Goal: Task Accomplishment & Management: Manage account settings

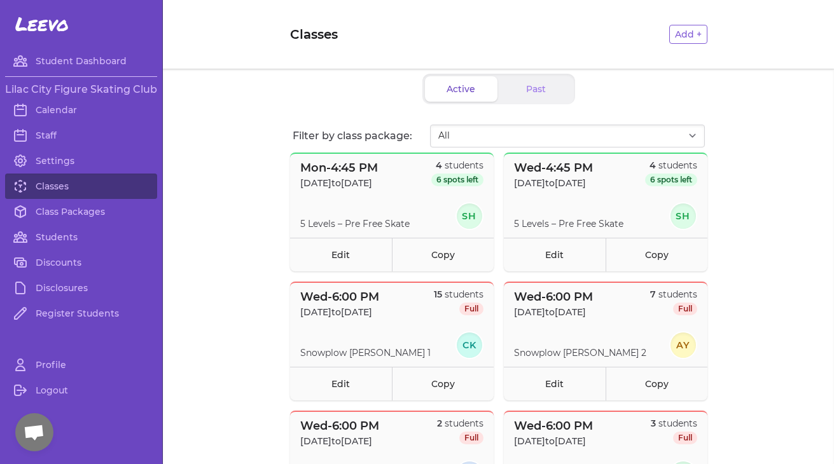
scroll to position [620, 0]
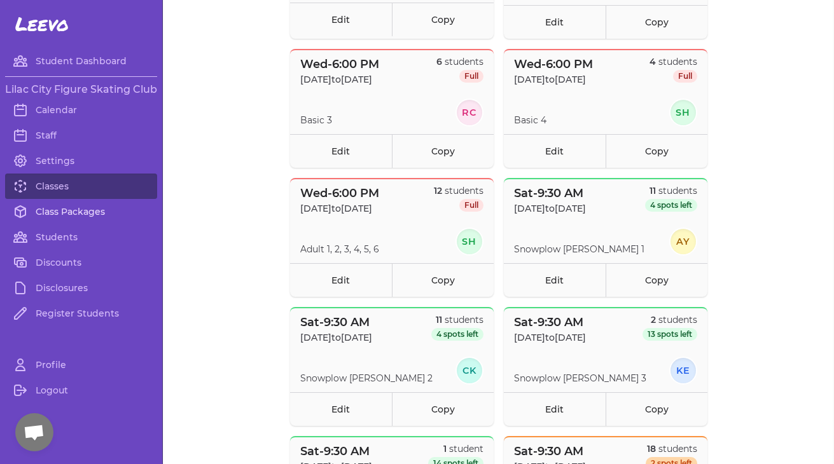
click at [65, 210] on link "Class Packages" at bounding box center [81, 211] width 152 height 25
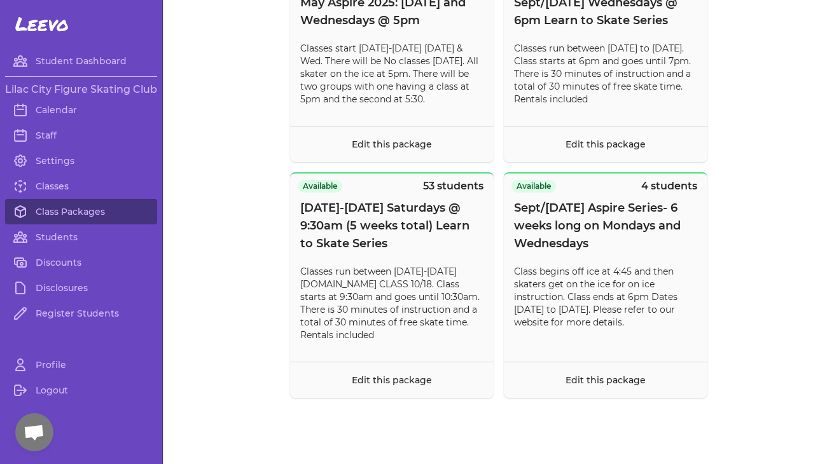
scroll to position [10926, 0]
click at [60, 190] on link "Classes" at bounding box center [81, 186] width 152 height 25
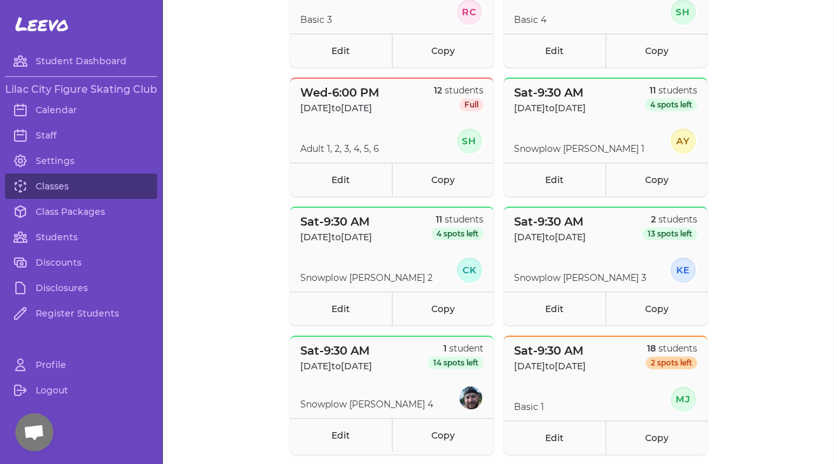
scroll to position [746, 0]
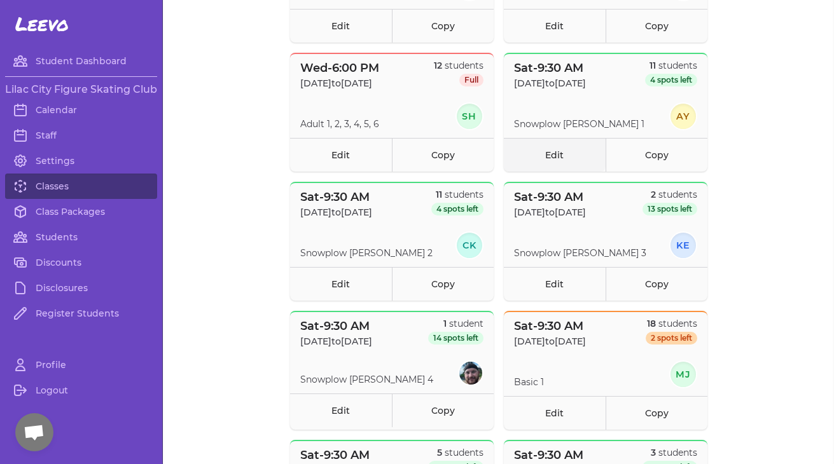
click at [560, 155] on link "Edit" at bounding box center [555, 155] width 102 height 34
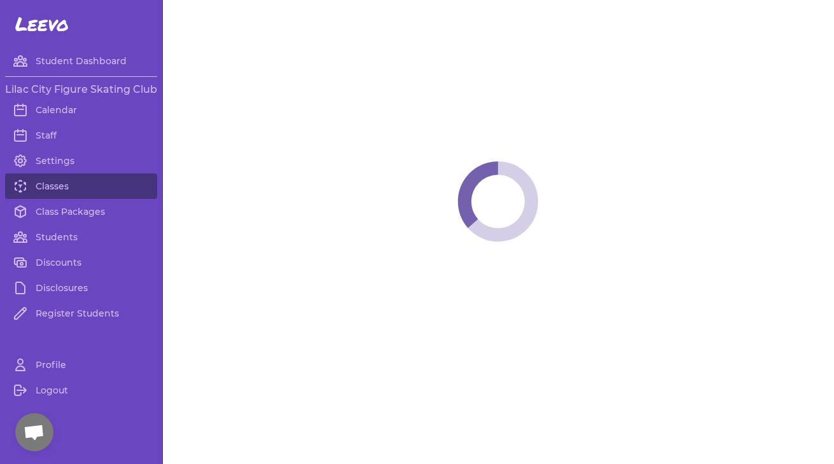
select select "6"
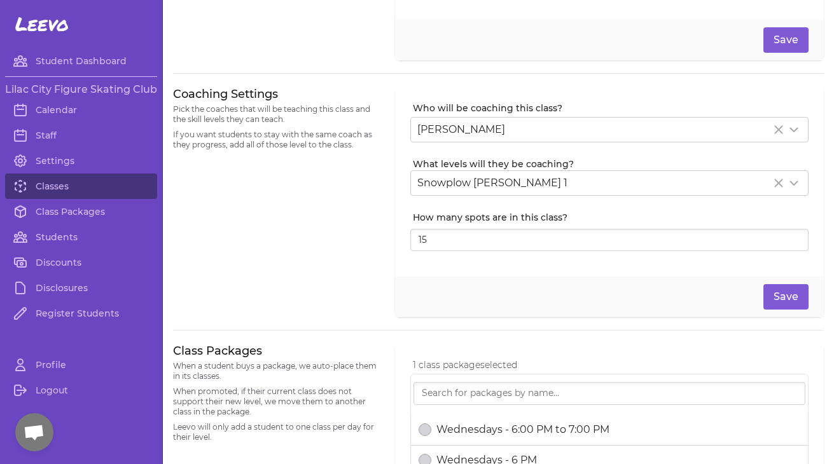
scroll to position [226, 0]
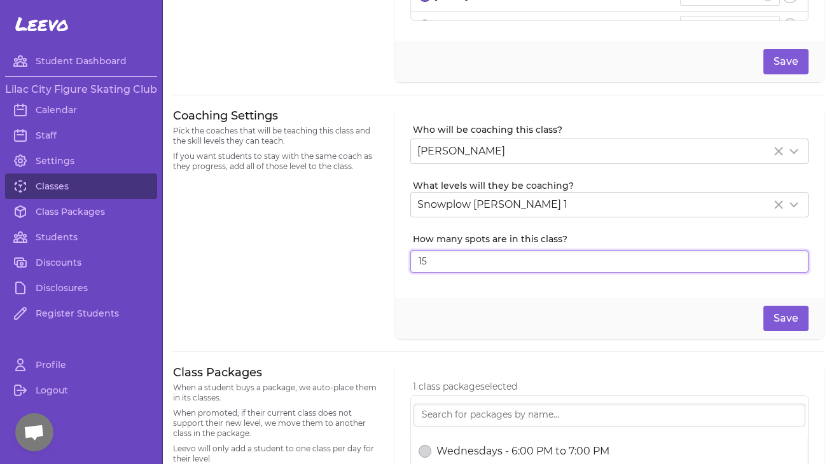
click at [442, 259] on input "15" at bounding box center [609, 262] width 398 height 23
type input "11"
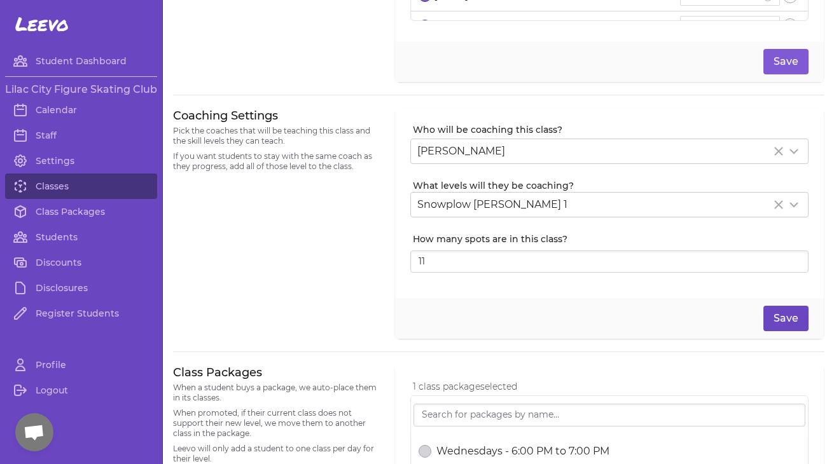
click at [780, 314] on button "Save" at bounding box center [786, 318] width 45 height 25
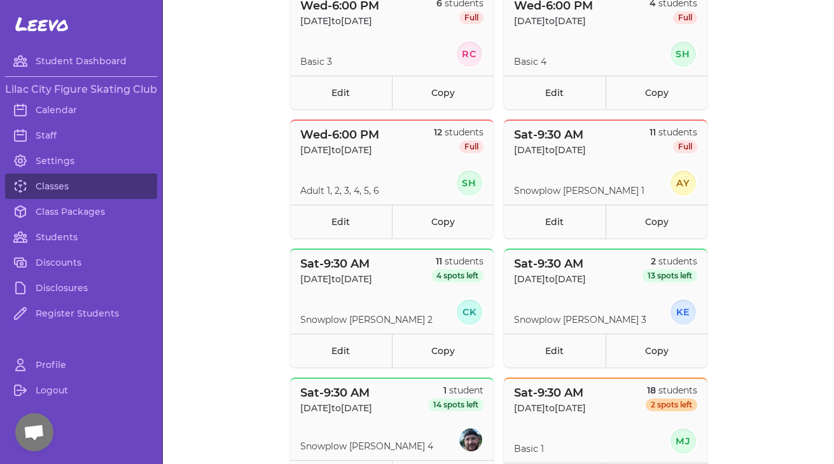
scroll to position [696, 0]
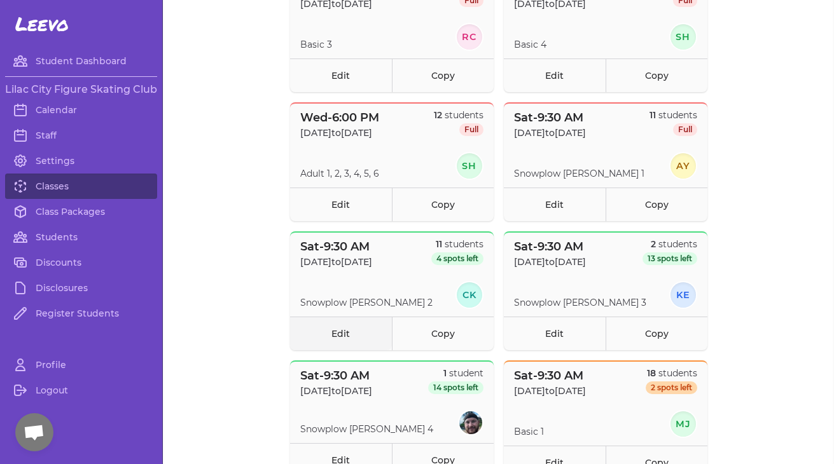
click at [341, 335] on link "Edit" at bounding box center [341, 334] width 102 height 34
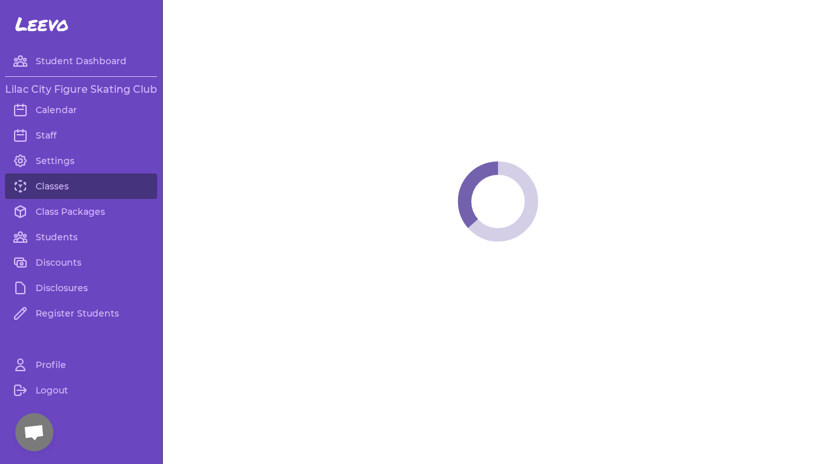
select select "6"
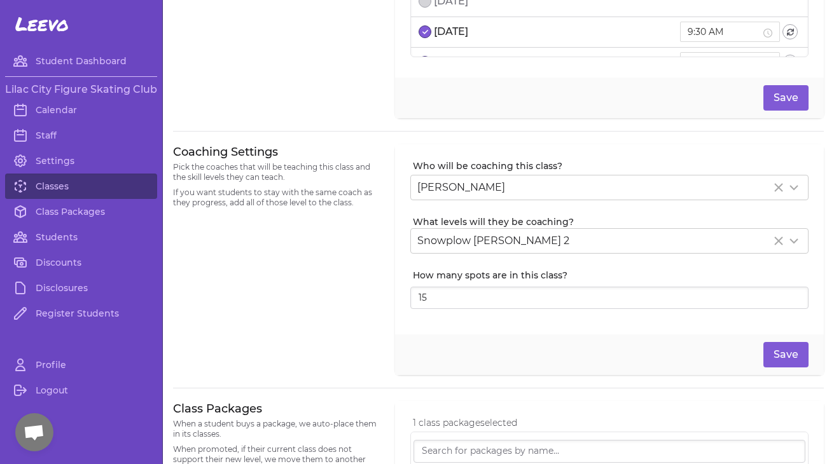
scroll to position [224, 0]
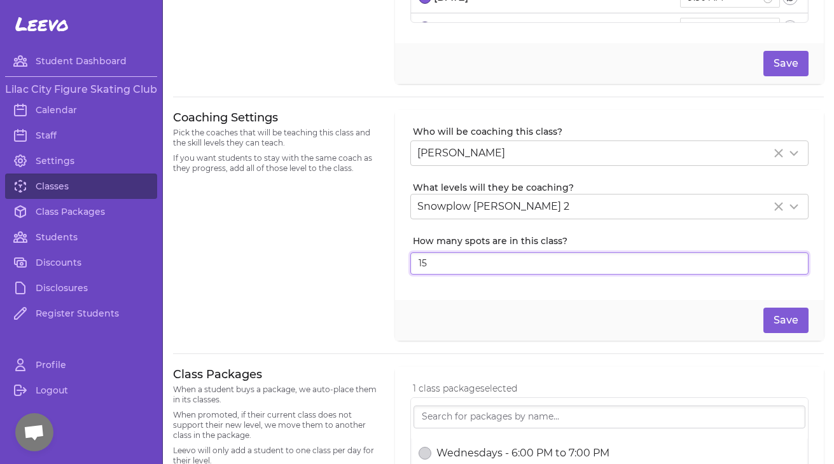
click at [468, 267] on input "15" at bounding box center [609, 264] width 398 height 23
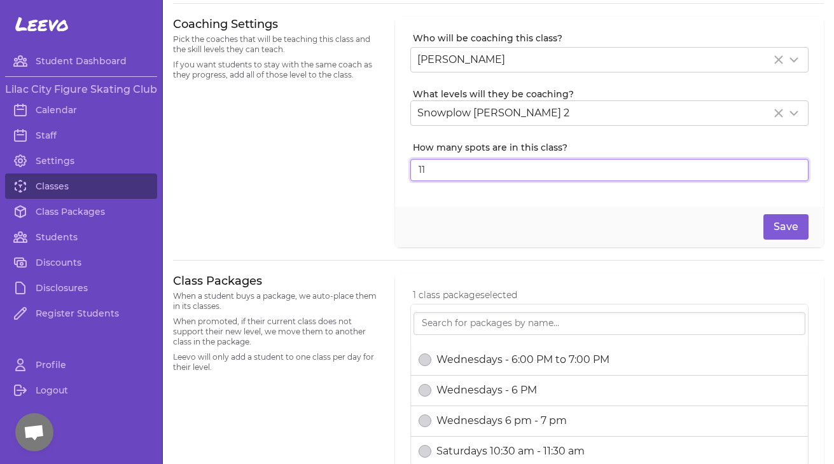
scroll to position [310, 0]
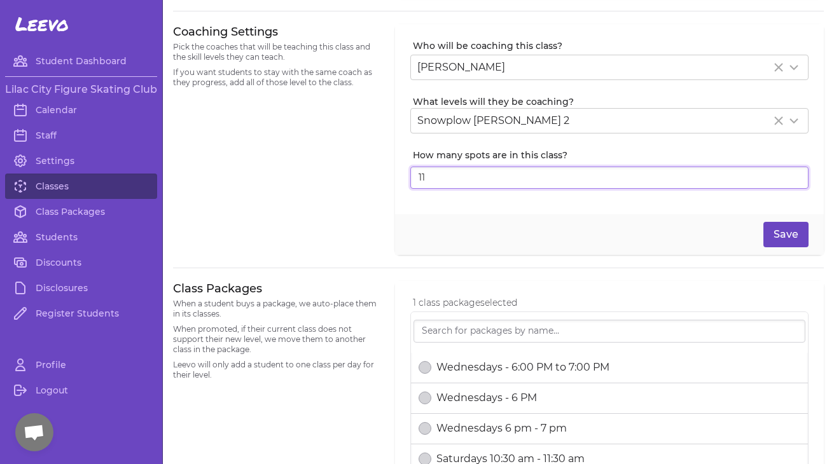
type input "11"
click at [789, 232] on button "Save" at bounding box center [786, 234] width 45 height 25
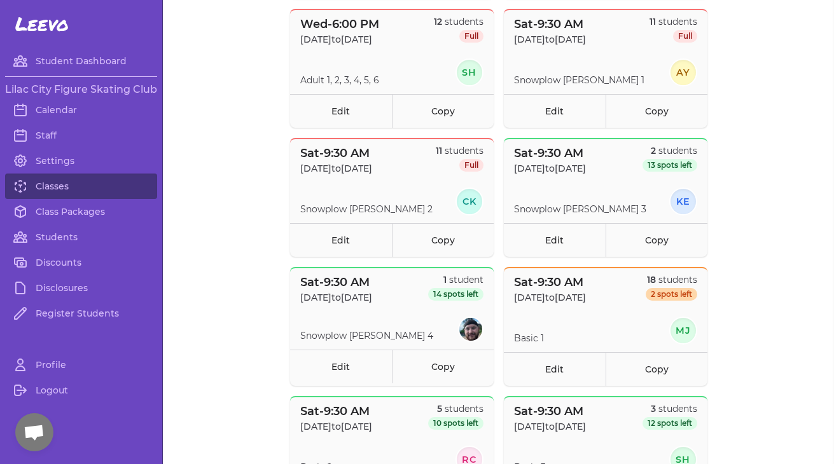
scroll to position [800, 0]
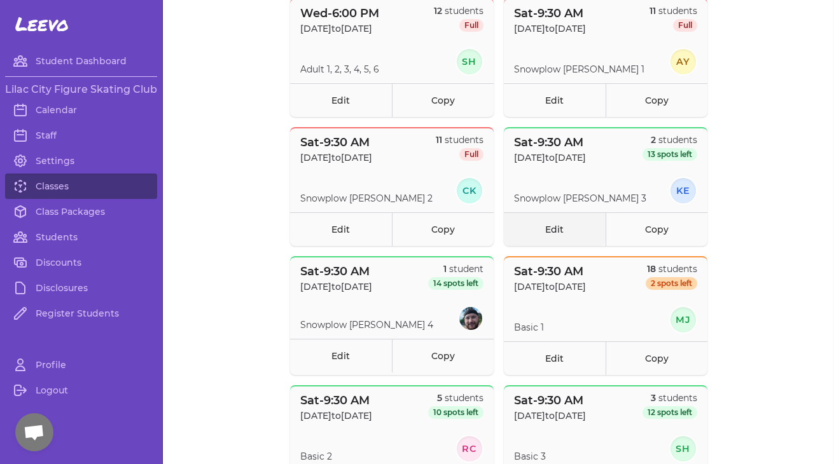
click at [555, 230] on link "Edit" at bounding box center [555, 230] width 102 height 34
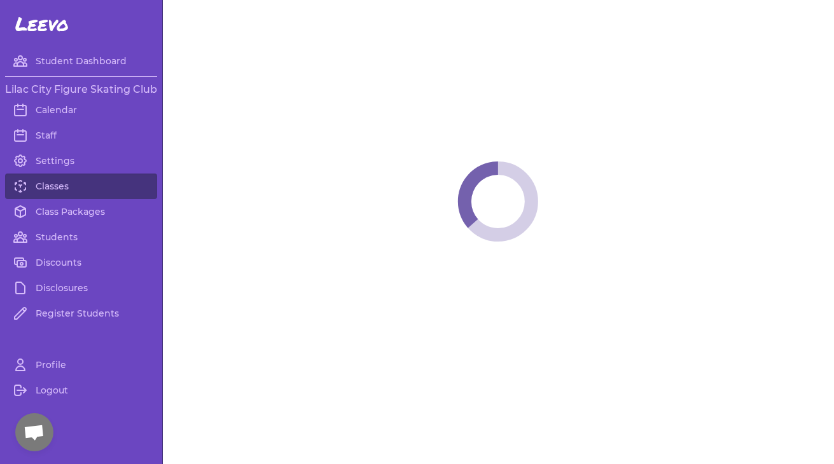
select select "6"
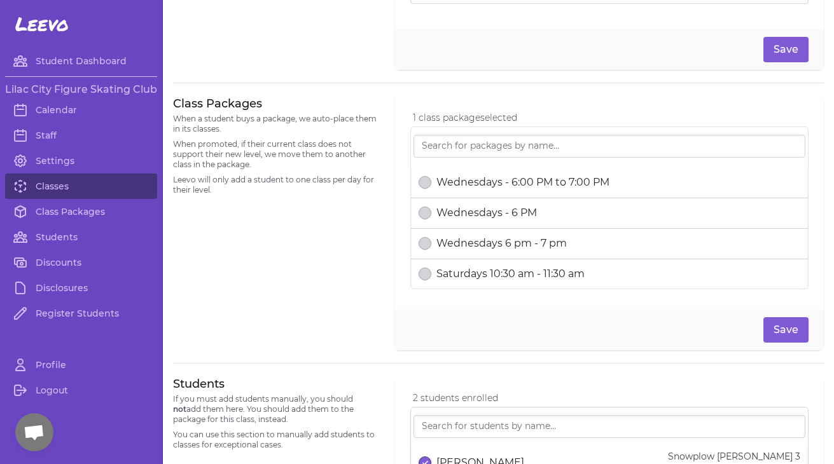
scroll to position [402, 0]
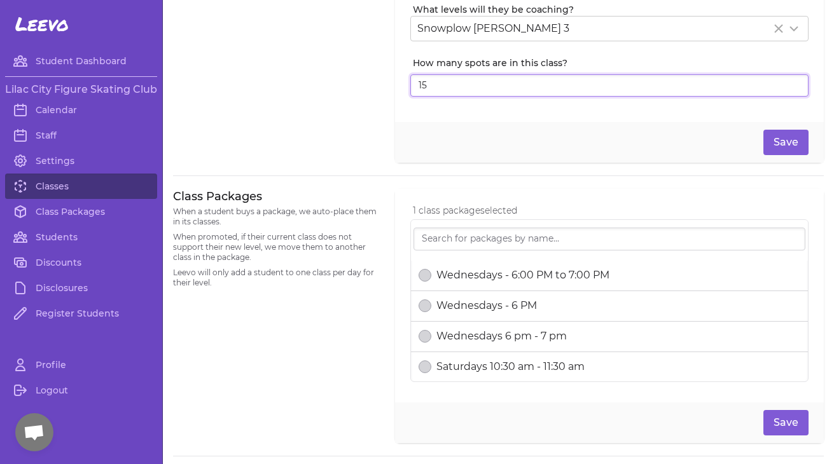
click at [443, 87] on input "15" at bounding box center [609, 85] width 398 height 23
type input "1"
type input "2"
click at [783, 144] on button "Save" at bounding box center [786, 142] width 45 height 25
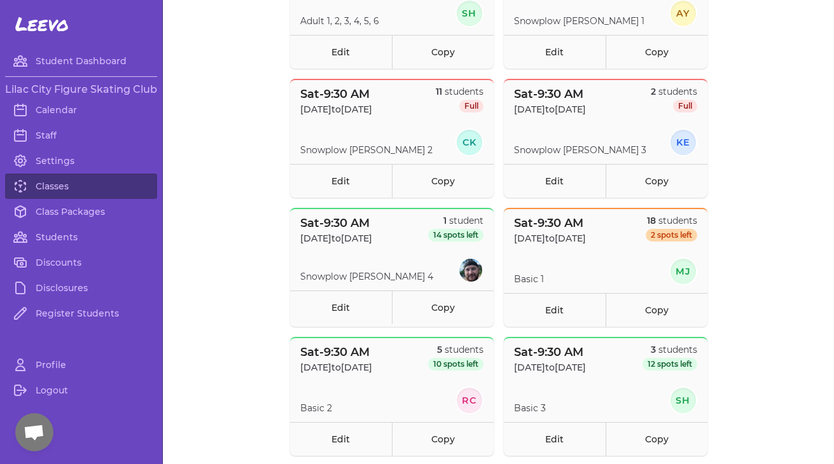
scroll to position [860, 0]
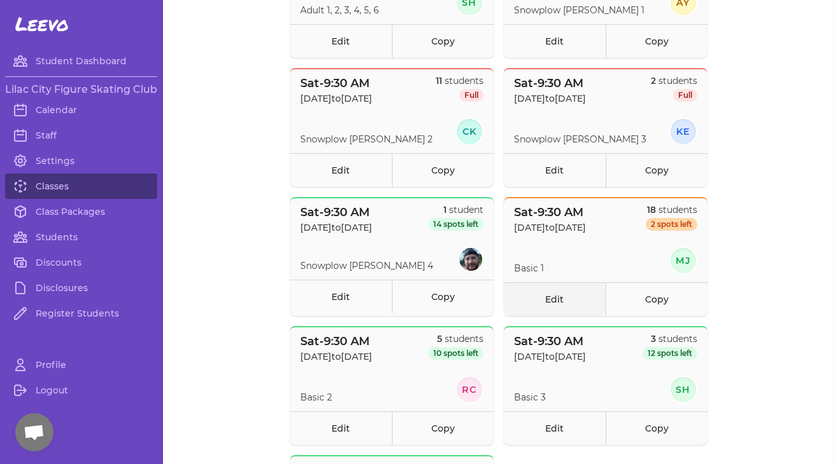
click at [573, 302] on link "Edit" at bounding box center [555, 300] width 102 height 34
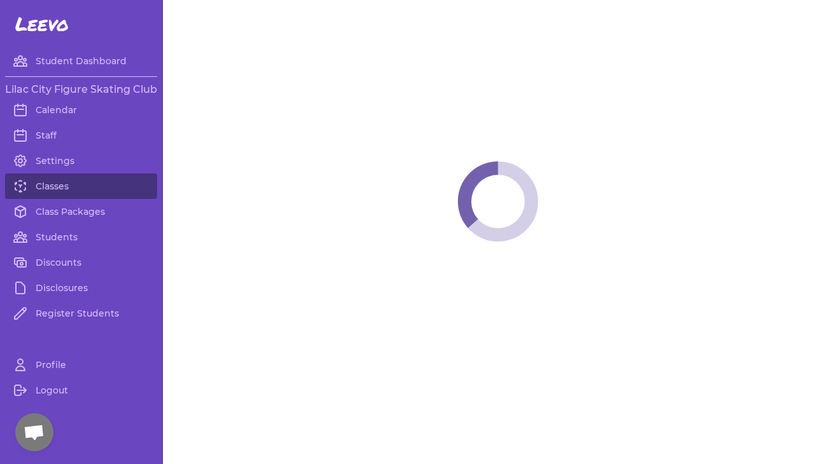
select select "6"
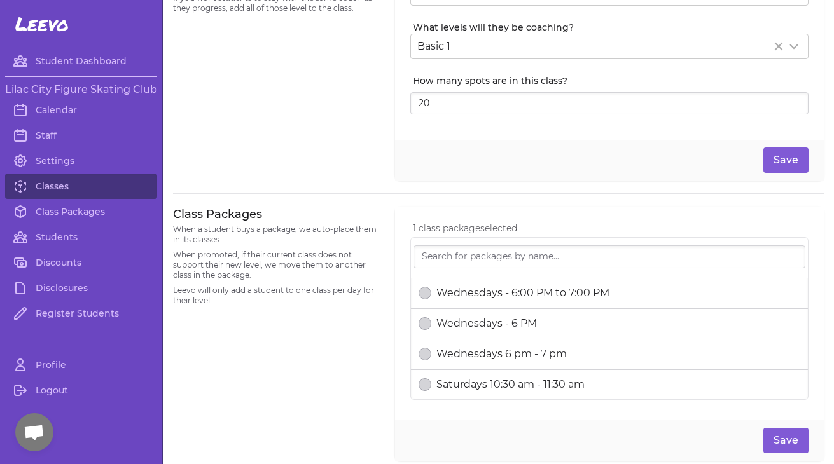
scroll to position [373, 0]
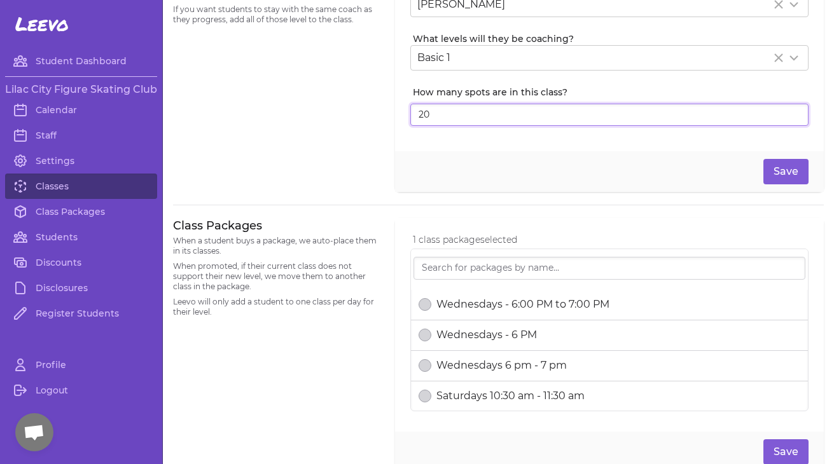
click at [434, 113] on input "20" at bounding box center [609, 115] width 398 height 23
type input "2"
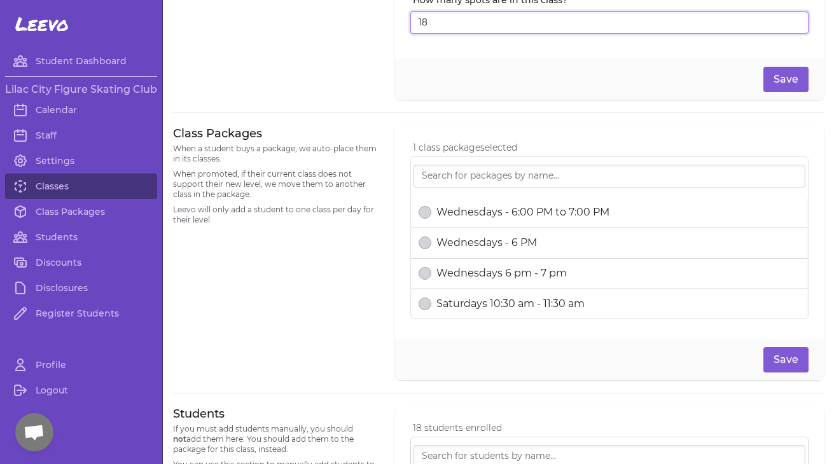
scroll to position [464, 0]
type input "18"
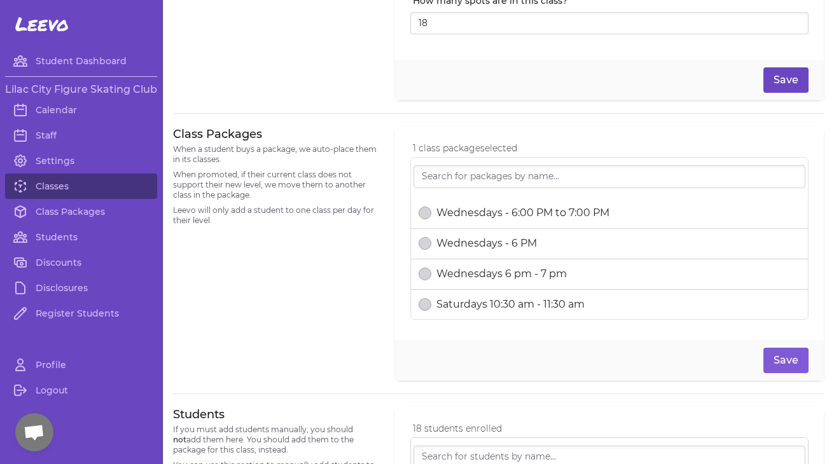
click at [791, 85] on button "Save" at bounding box center [786, 79] width 45 height 25
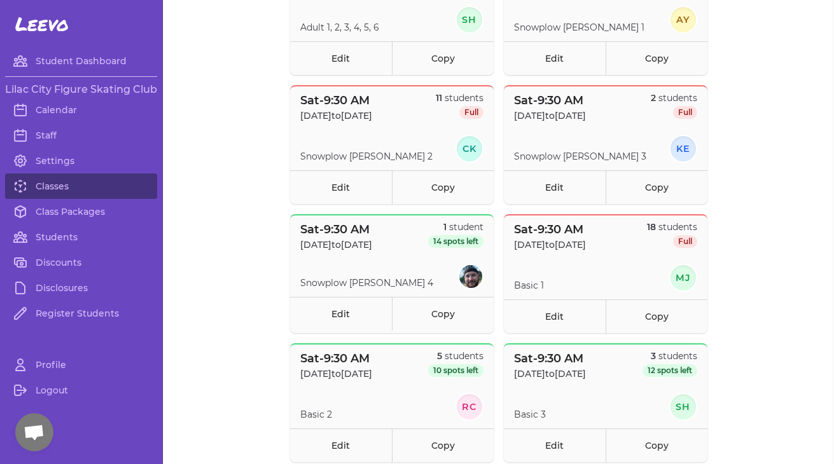
scroll to position [855, 0]
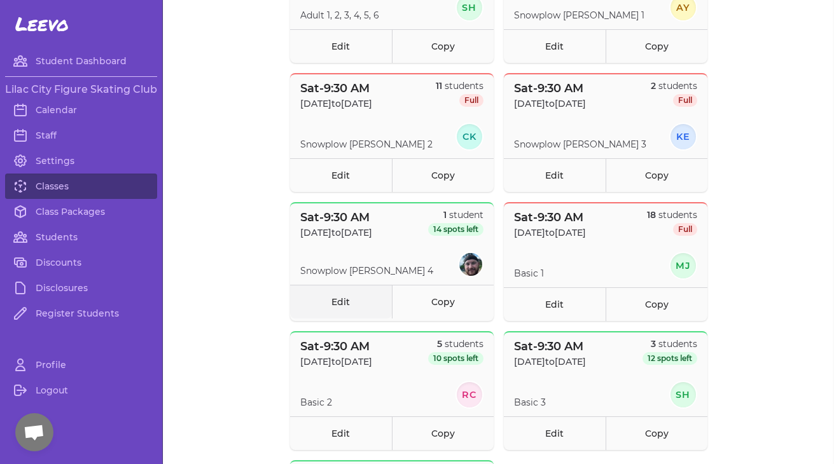
click at [340, 304] on link "Edit" at bounding box center [341, 302] width 102 height 34
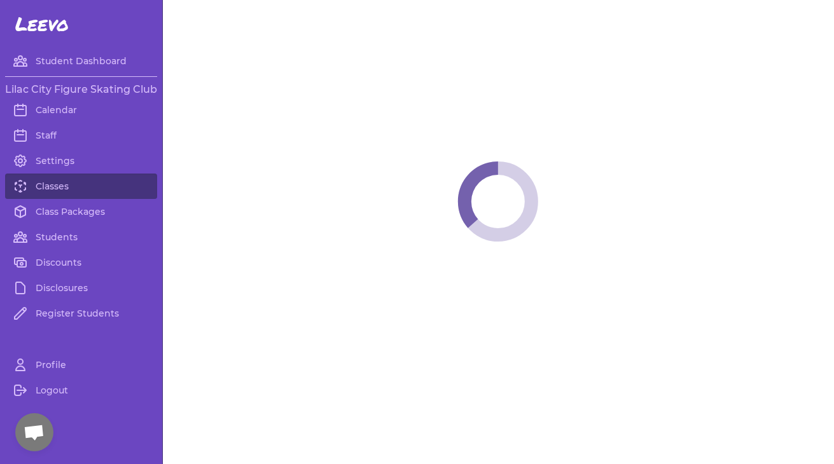
select select "6"
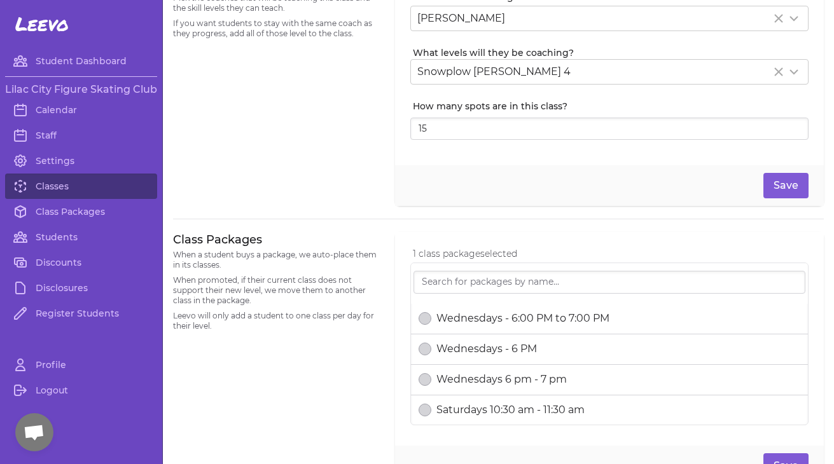
scroll to position [319, 0]
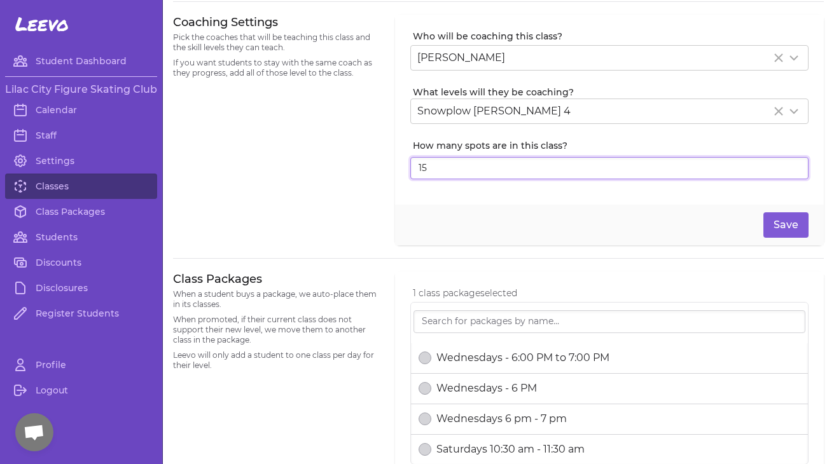
click at [454, 176] on input "15" at bounding box center [609, 168] width 398 height 23
type input "1"
click at [787, 225] on button "Save" at bounding box center [786, 225] width 45 height 25
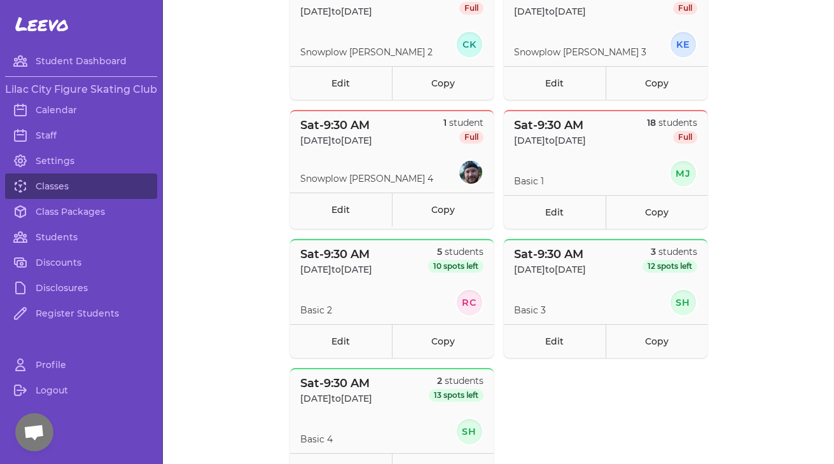
scroll to position [946, 0]
click at [340, 342] on link "Edit" at bounding box center [341, 342] width 102 height 34
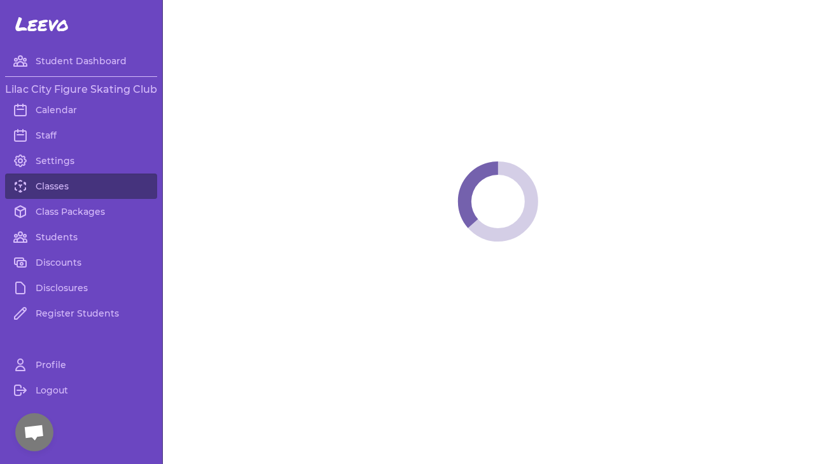
select select "6"
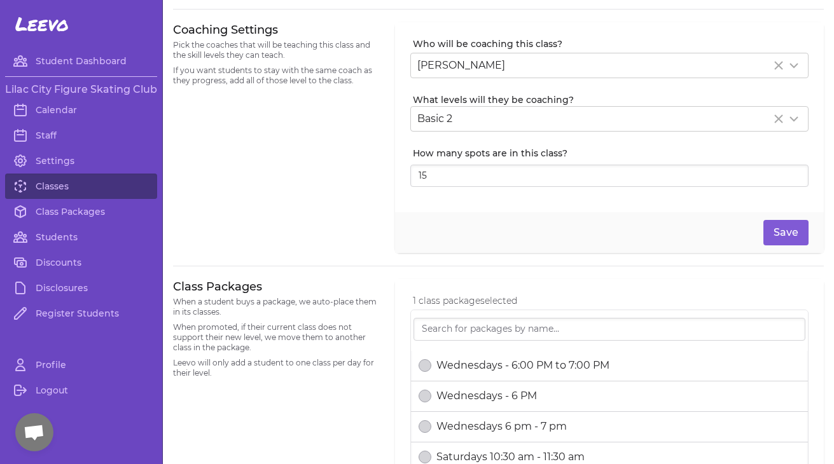
scroll to position [283, 0]
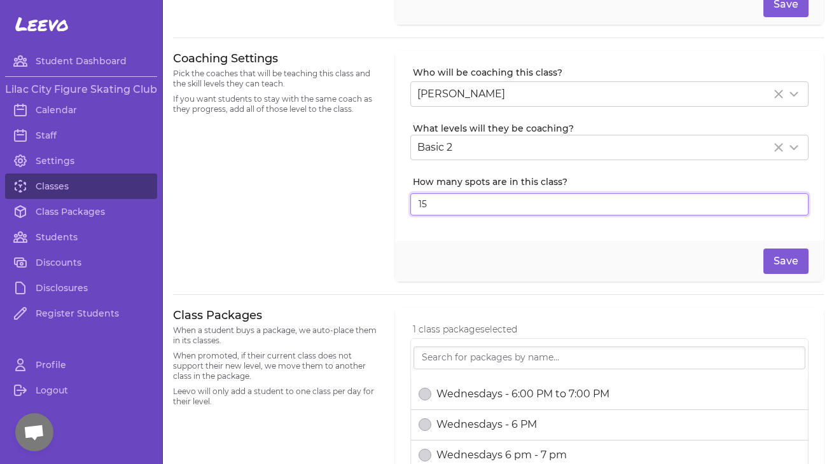
click at [454, 205] on input "15" at bounding box center [609, 204] width 398 height 23
type input "1"
type input "5"
click at [797, 264] on button "Save" at bounding box center [786, 261] width 45 height 25
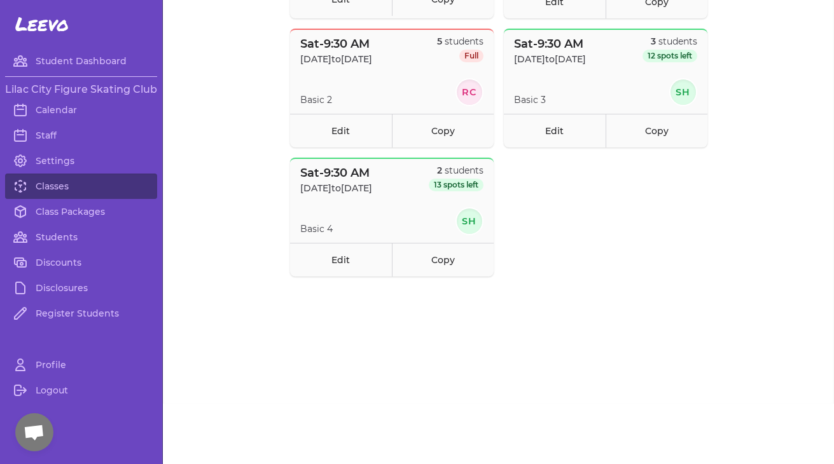
scroll to position [1100, 0]
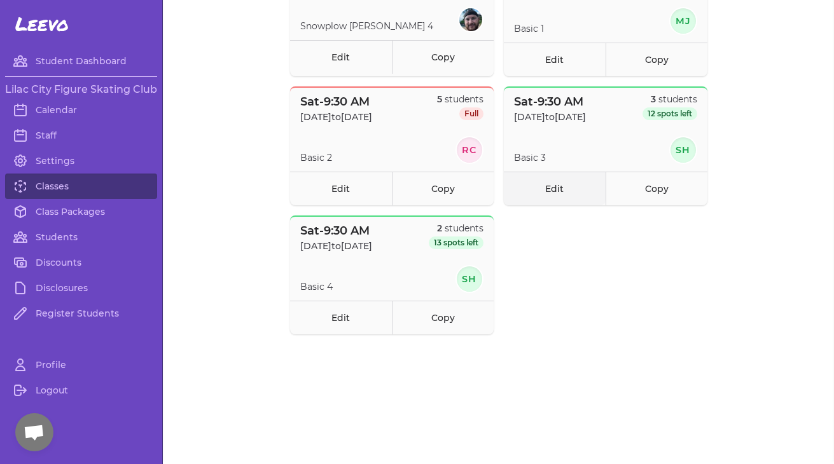
click at [561, 190] on link "Edit" at bounding box center [555, 189] width 102 height 34
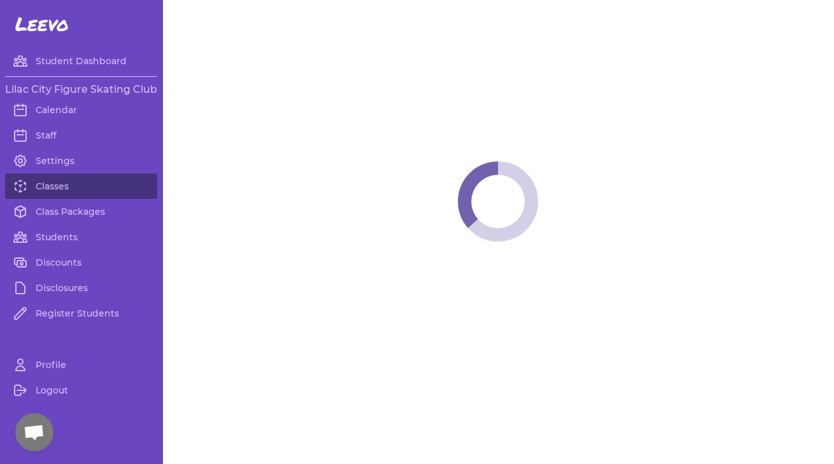
select select "6"
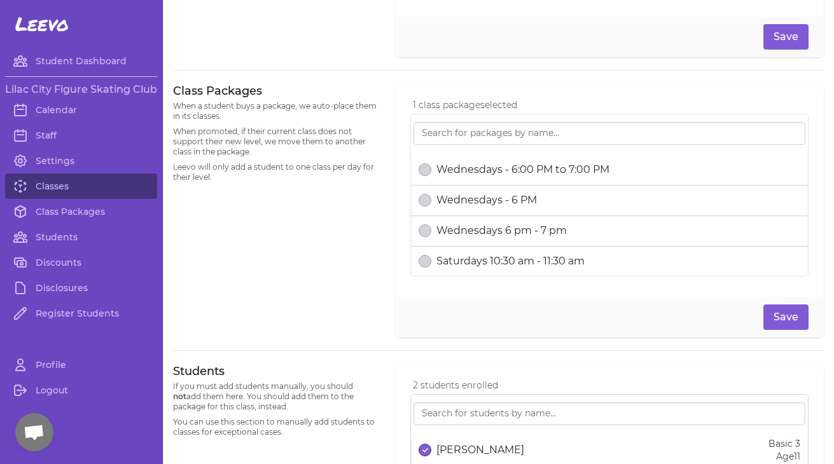
scroll to position [271, 0]
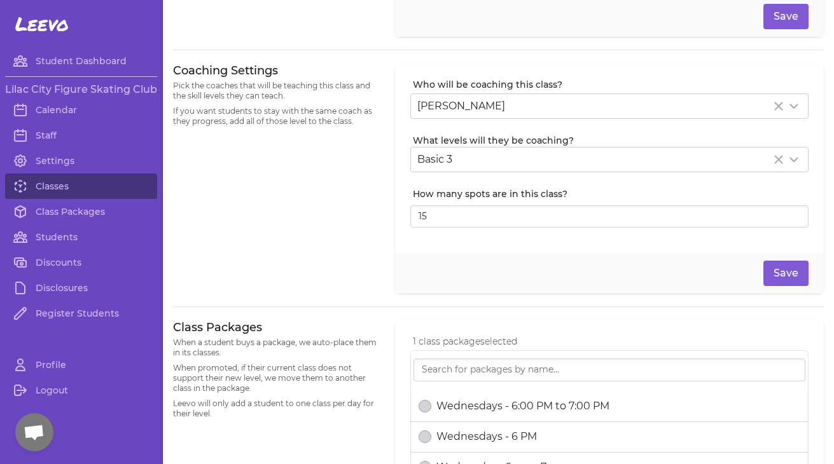
click at [440, 204] on div "15" at bounding box center [609, 214] width 398 height 28
click at [440, 224] on input "15" at bounding box center [609, 217] width 398 height 23
type input "1"
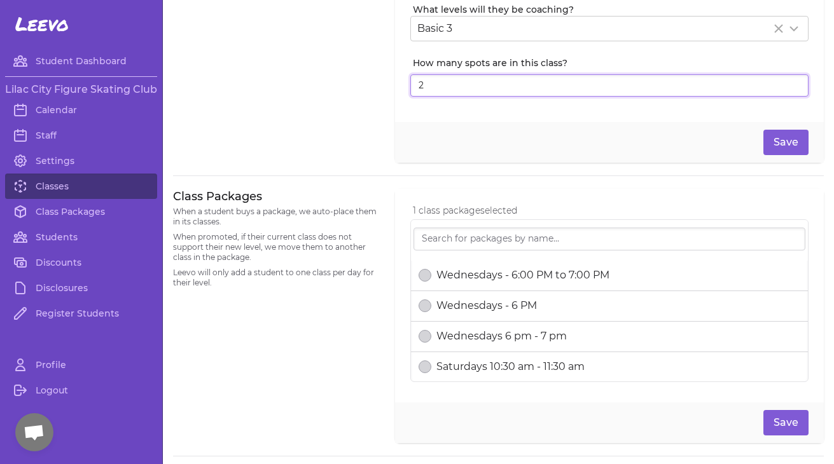
scroll to position [388, 0]
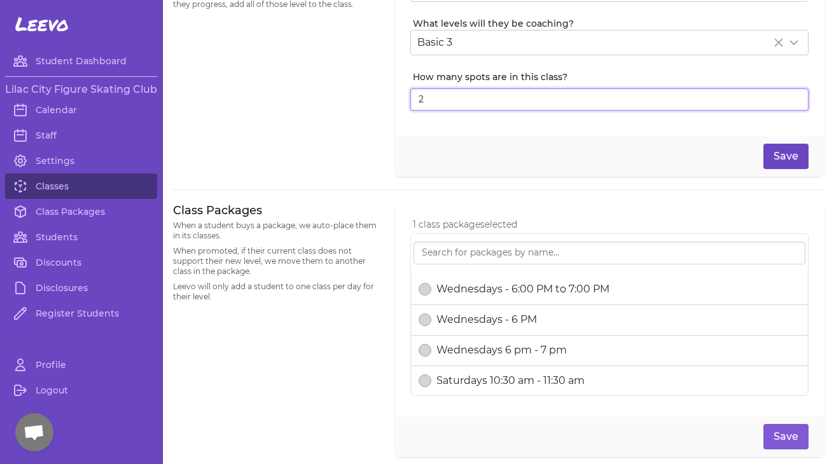
type input "2"
click at [792, 156] on button "Save" at bounding box center [786, 156] width 45 height 25
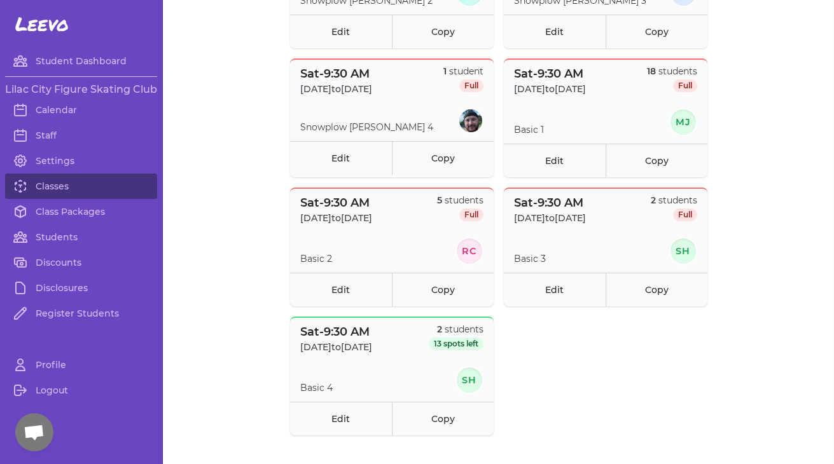
scroll to position [1044, 0]
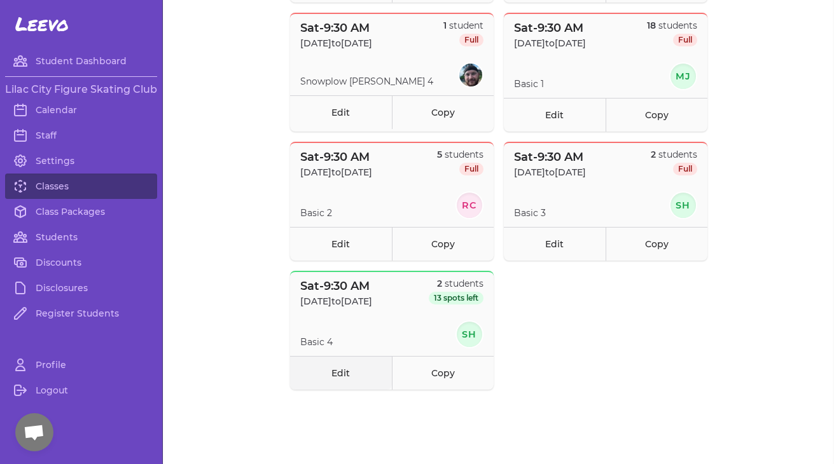
click at [333, 376] on link "Edit" at bounding box center [341, 373] width 102 height 34
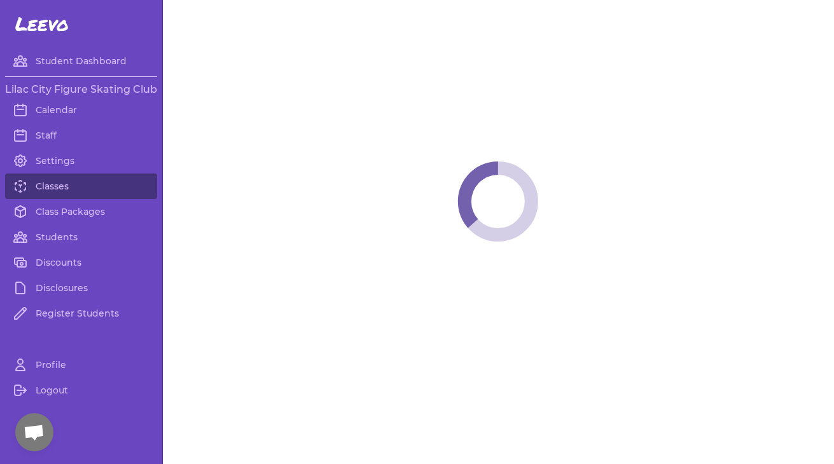
select select "6"
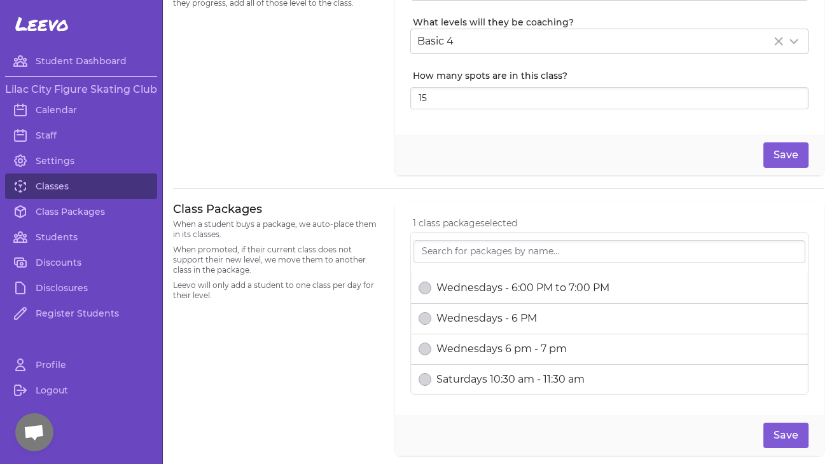
scroll to position [374, 0]
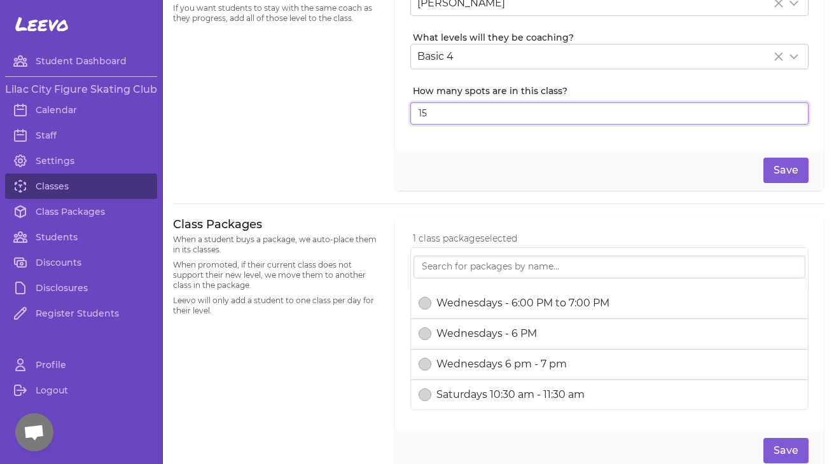
click at [451, 117] on input "15" at bounding box center [609, 113] width 398 height 23
type input "1"
type input "2"
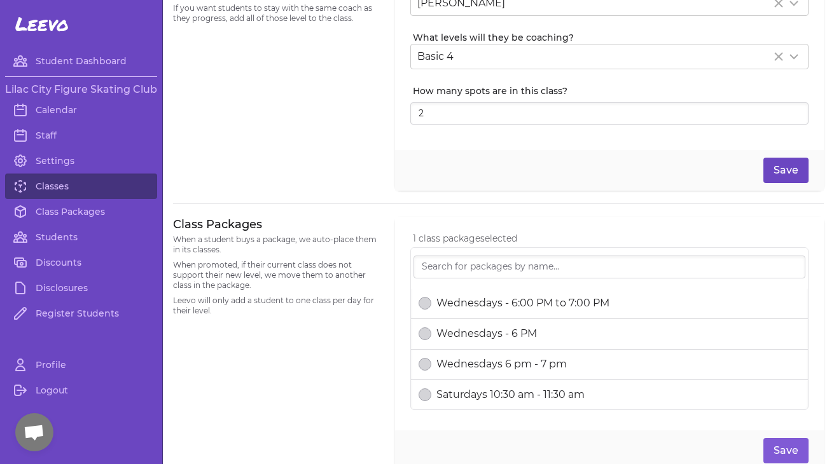
click at [792, 175] on button "Save" at bounding box center [786, 170] width 45 height 25
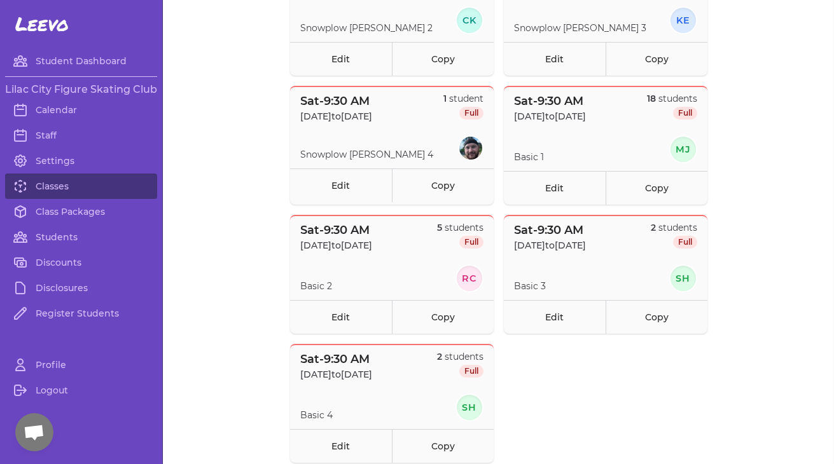
scroll to position [989, 0]
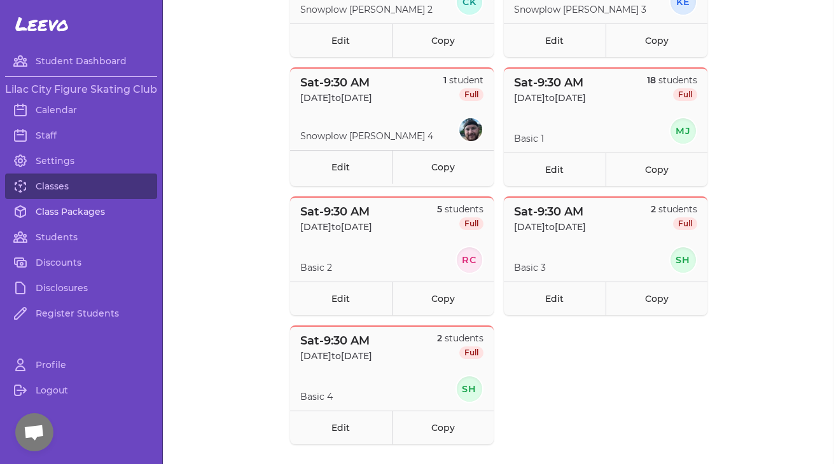
click at [88, 213] on link "Class Packages" at bounding box center [81, 211] width 152 height 25
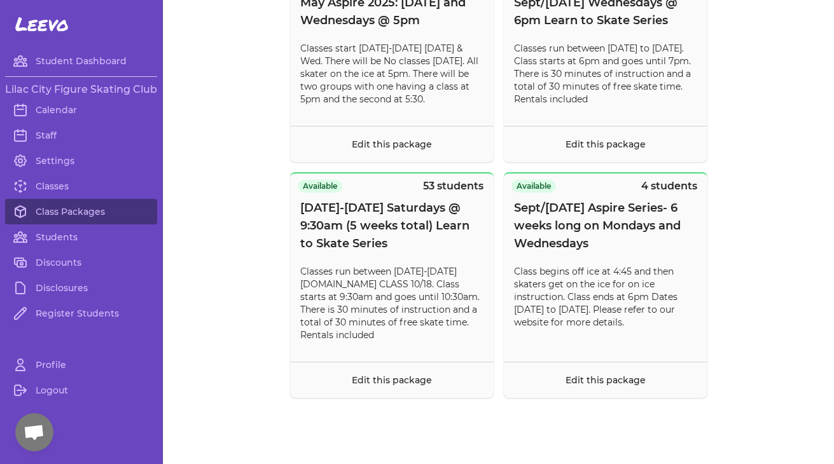
scroll to position [10931, 0]
